Goal: Navigation & Orientation: Find specific page/section

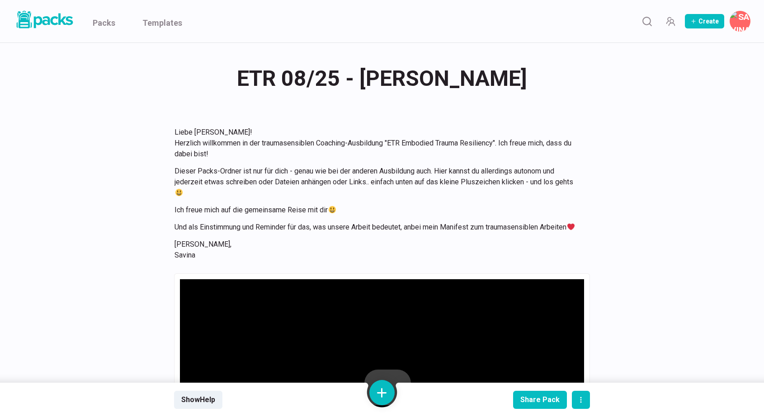
scroll to position [4129, 0]
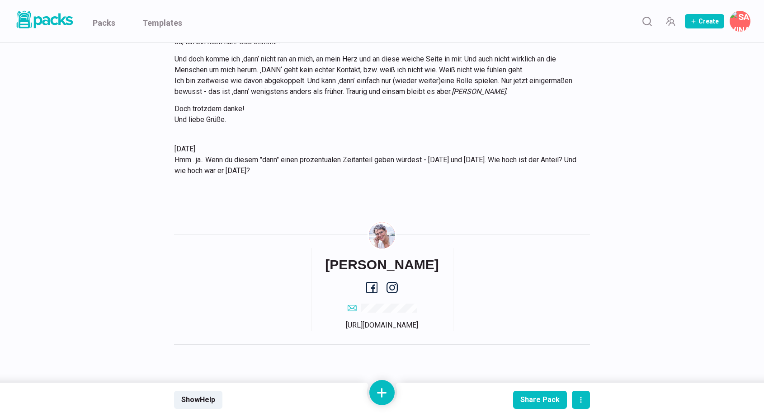
scroll to position [4119, 0]
click at [108, 20] on link "Packs" at bounding box center [104, 21] width 23 height 42
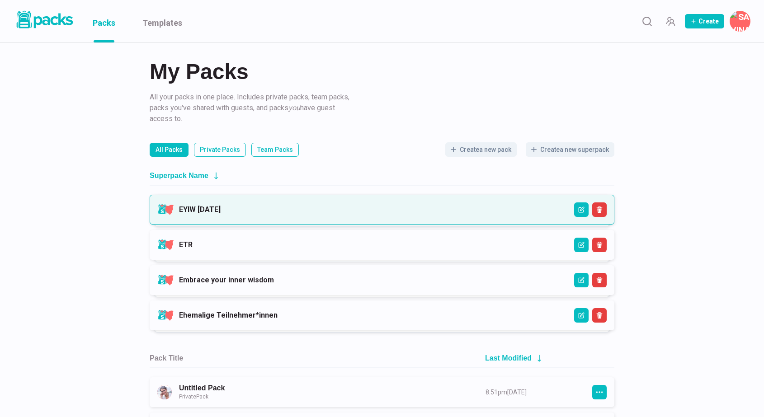
click at [221, 208] on link "EYIW [DATE]" at bounding box center [200, 209] width 42 height 9
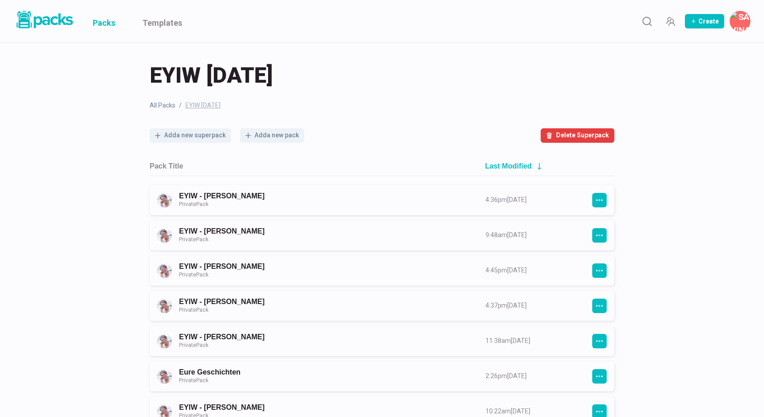
click at [111, 24] on link "Packs" at bounding box center [104, 21] width 23 height 42
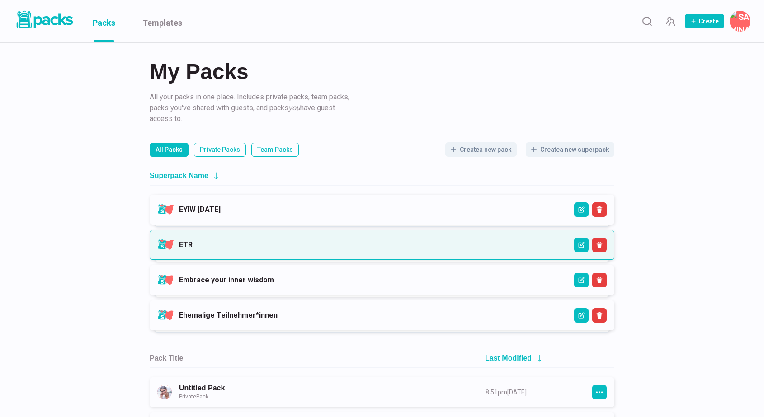
click at [193, 242] on link "ETR" at bounding box center [186, 245] width 14 height 9
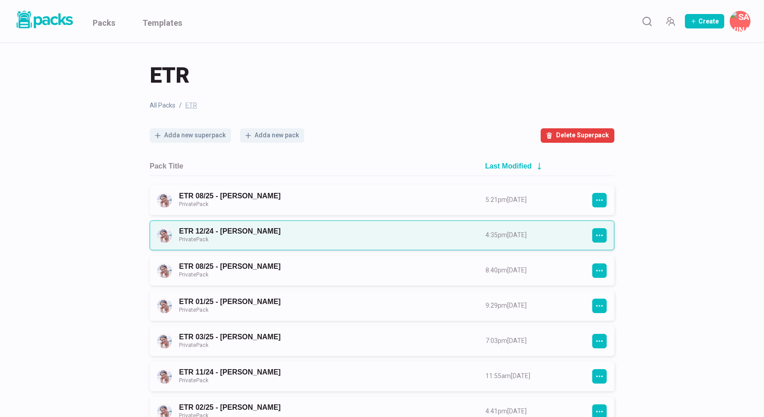
click at [316, 240] on link "ETR 12/24 - [PERSON_NAME] Private Pack" at bounding box center [324, 235] width 290 height 17
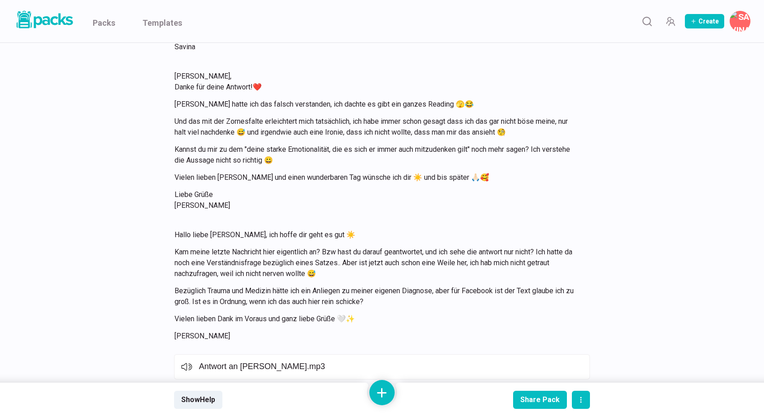
scroll to position [8891, 0]
